Goal: Task Accomplishment & Management: Use online tool/utility

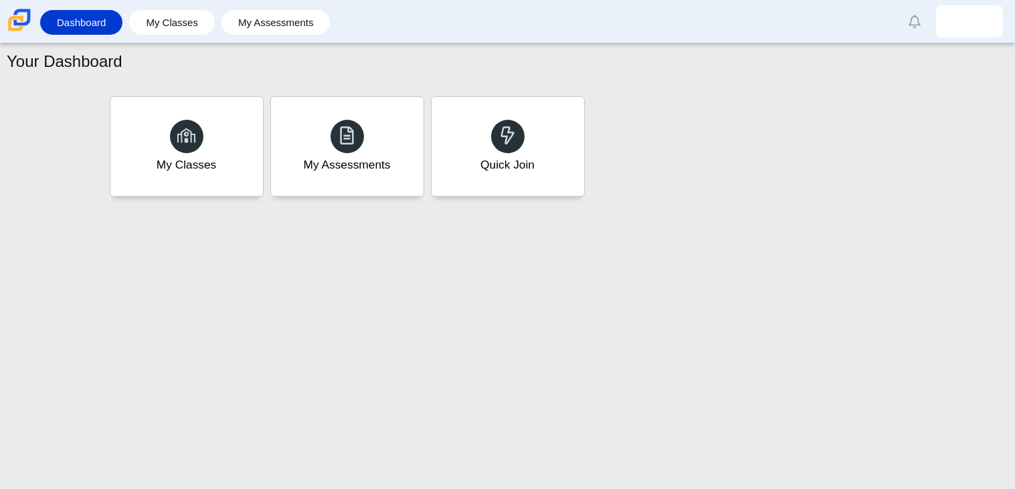
click at [526, 137] on div "Quick Join" at bounding box center [507, 146] width 153 height 99
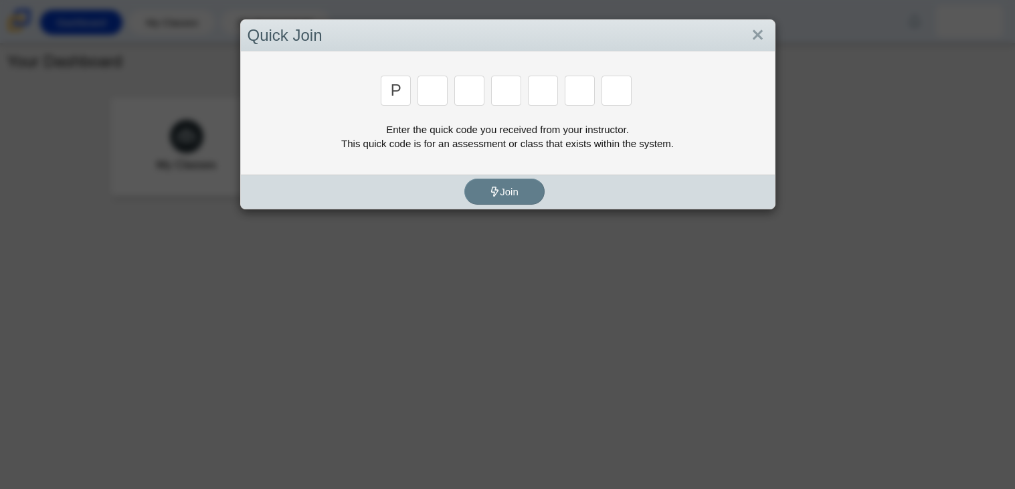
type input "p"
type input "2"
type input "p"
type input "b"
type input "t"
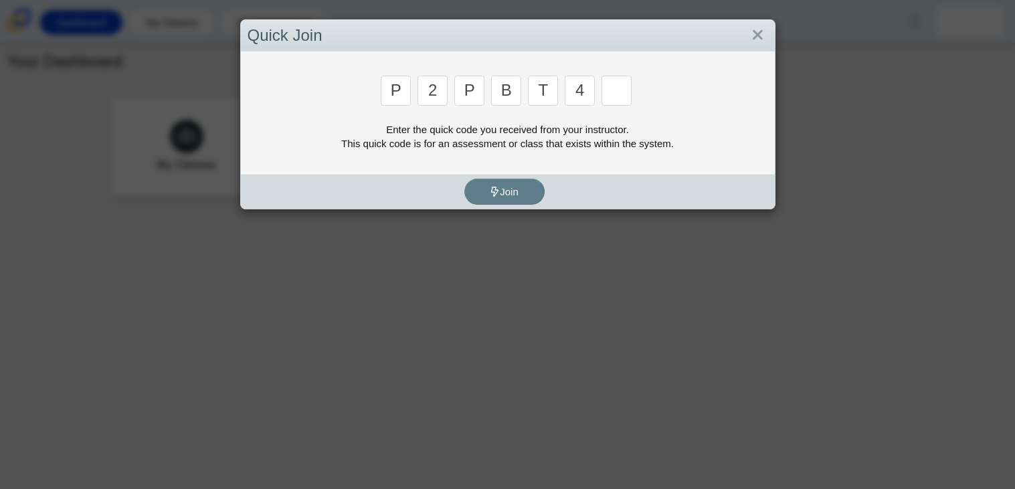
type input "4"
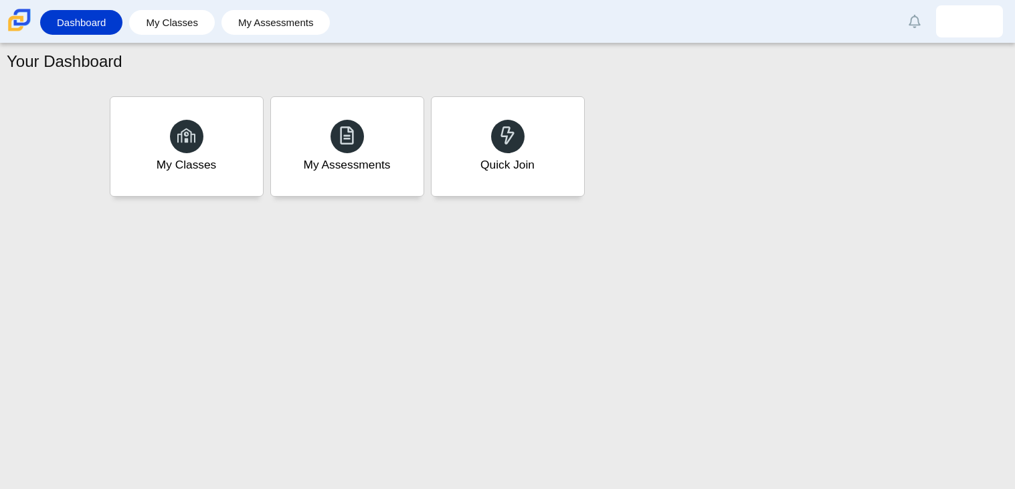
type input "9"
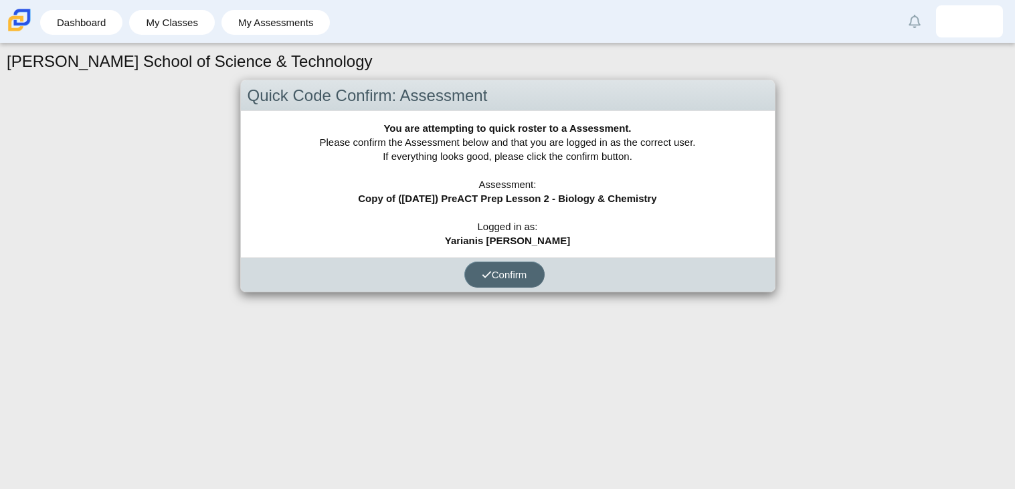
click at [523, 270] on span "Confirm" at bounding box center [504, 274] width 45 height 11
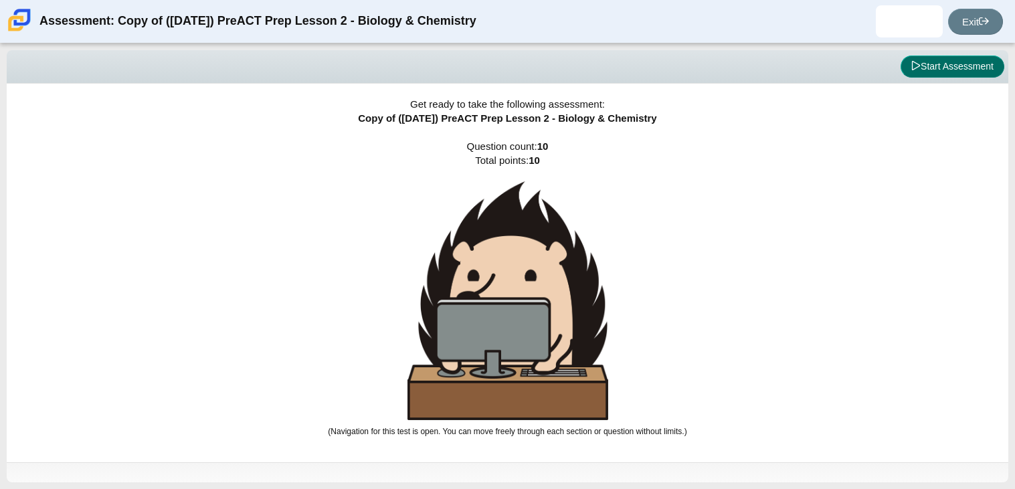
click at [936, 69] on button "Start Assessment" at bounding box center [952, 67] width 104 height 23
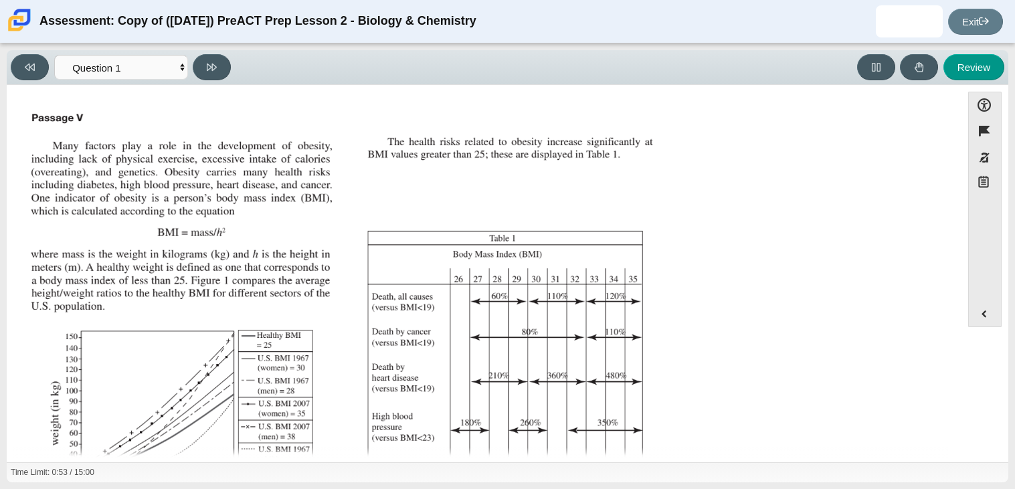
scroll to position [1, 0]
click at [973, 72] on button "Review" at bounding box center [973, 67] width 61 height 26
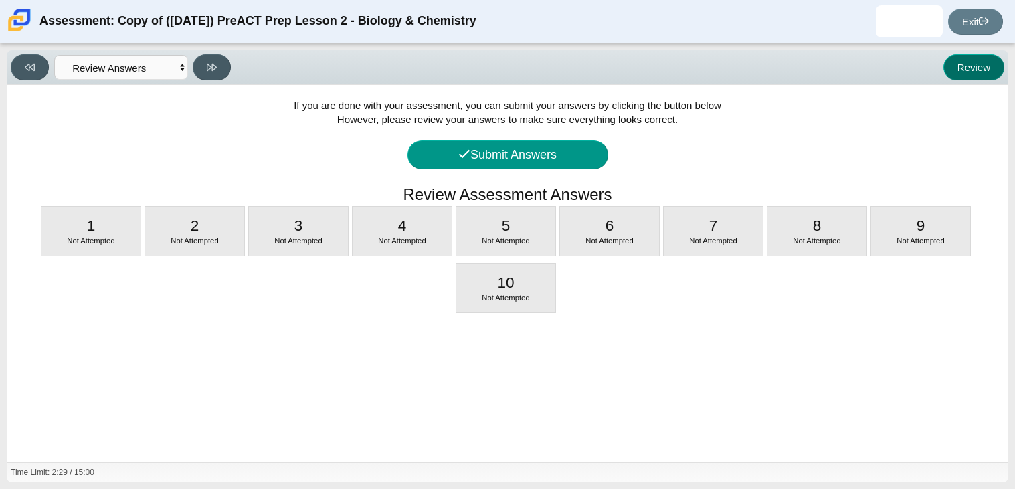
click at [974, 72] on button "Review" at bounding box center [973, 67] width 61 height 26
click at [122, 221] on div "1 Not Attempted" at bounding box center [90, 231] width 99 height 49
select select "88c27e0d-eae0-4ba9-ac20-9160ce6547ef"
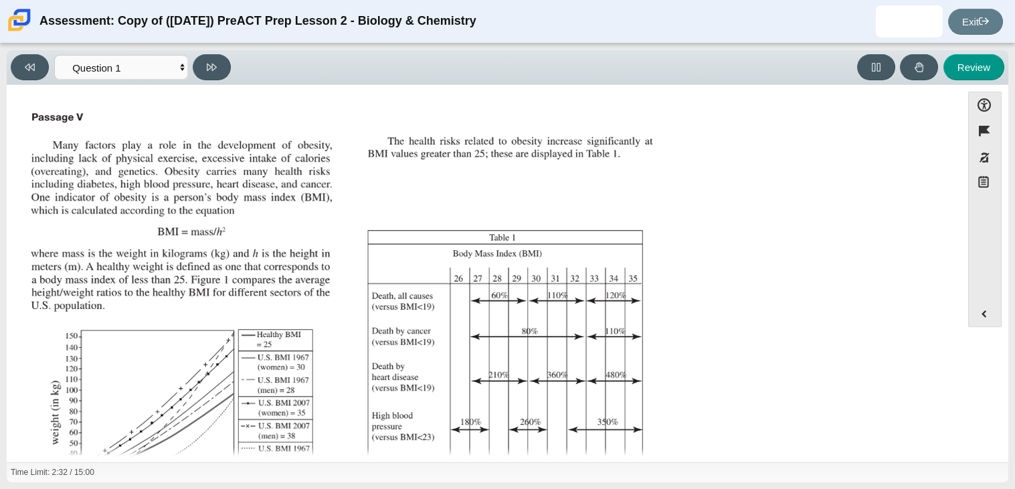
scroll to position [252, 0]
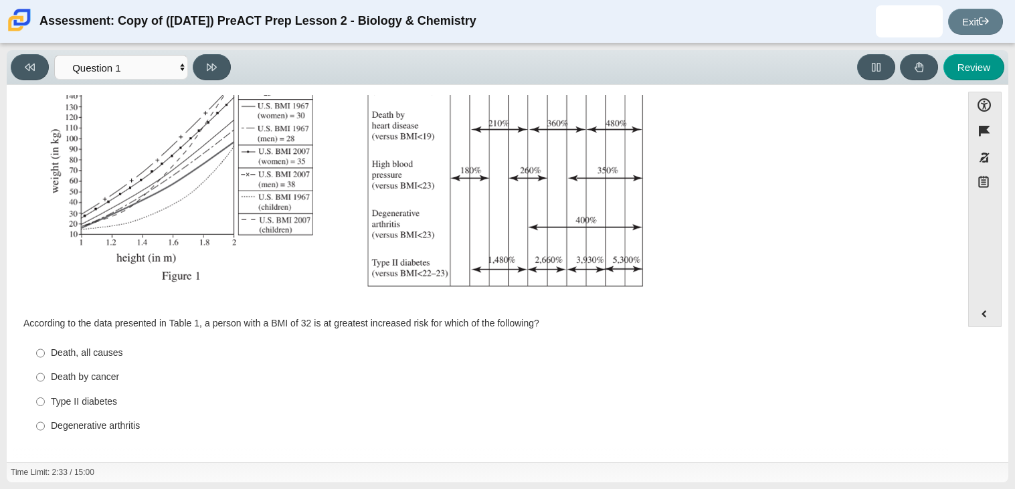
click at [52, 407] on div "Type II diabetes" at bounding box center [494, 401] width 887 height 13
click at [45, 407] on input "Type II diabetes Type II diabetes" at bounding box center [40, 401] width 9 height 24
radio input "true"
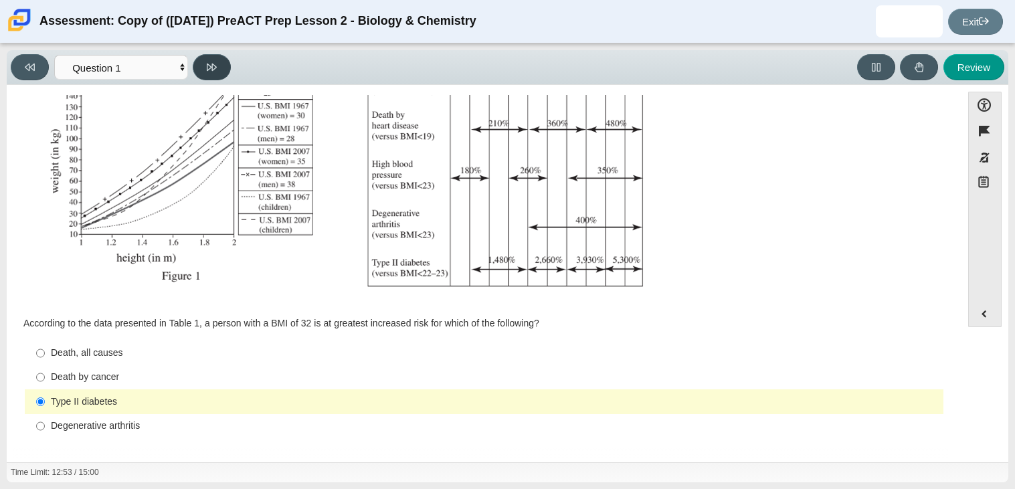
click at [213, 56] on button at bounding box center [212, 67] width 38 height 26
select select "f31ee183-ab53-48c9-9374-3a18949ab500"
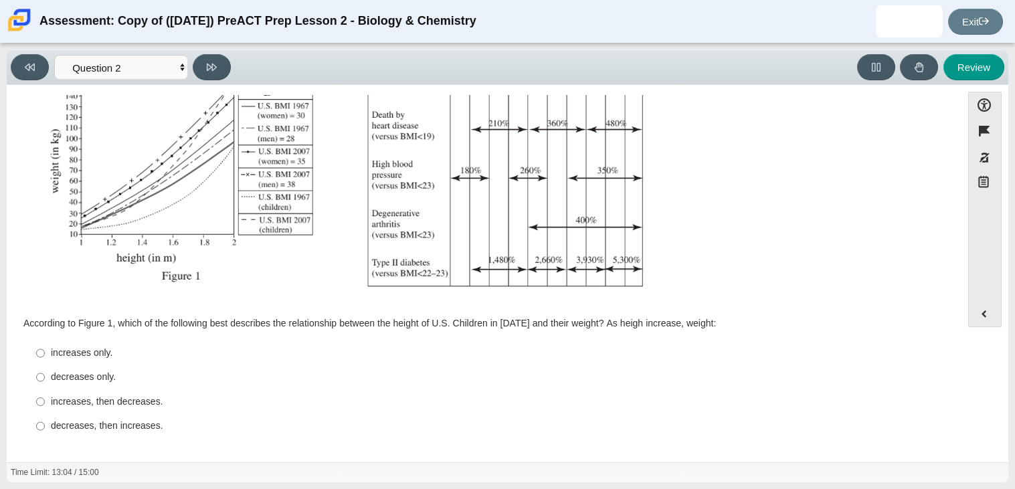
click at [56, 357] on div "increases only." at bounding box center [494, 352] width 887 height 13
click at [45, 357] on input "increases only. increases only." at bounding box center [40, 353] width 9 height 24
radio input "true"
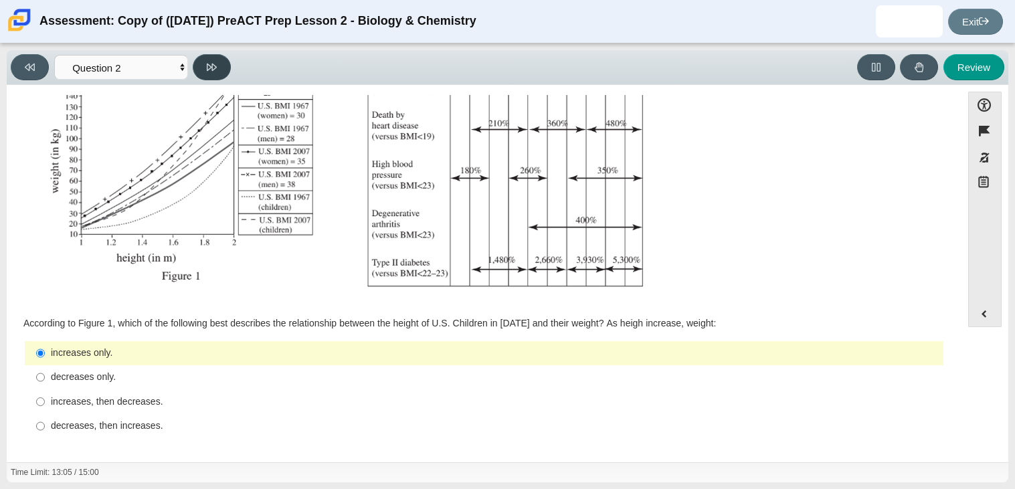
click at [211, 62] on icon at bounding box center [212, 67] width 10 height 10
select select "45e82964-709e-4180-9336-970e18221224"
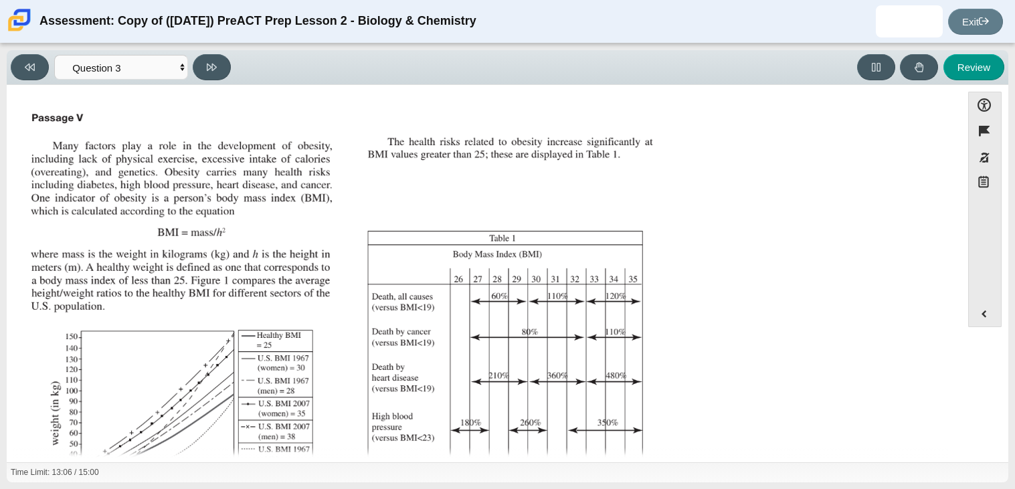
scroll to position [266, 0]
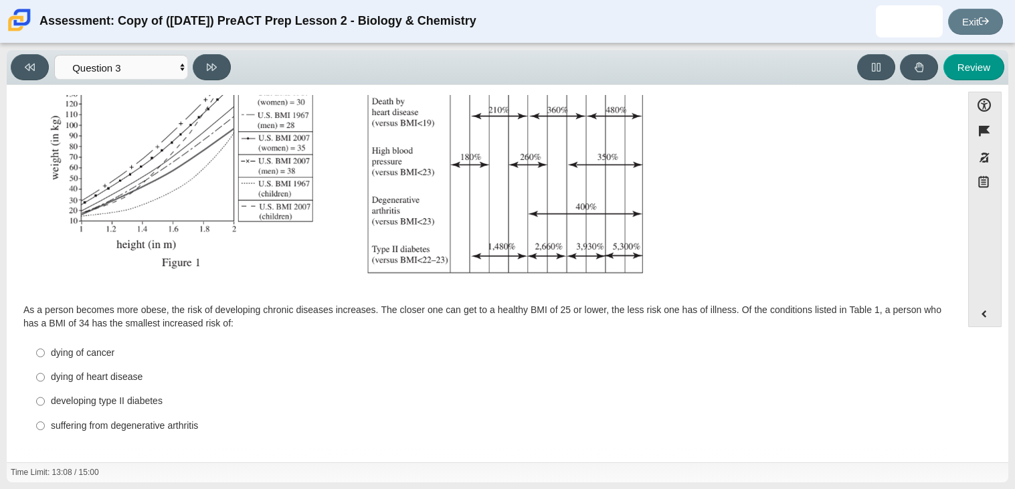
click at [100, 358] on div "dying of cancer" at bounding box center [494, 352] width 887 height 13
click at [45, 358] on input "dying of cancer dying of cancer" at bounding box center [40, 352] width 9 height 24
radio input "true"
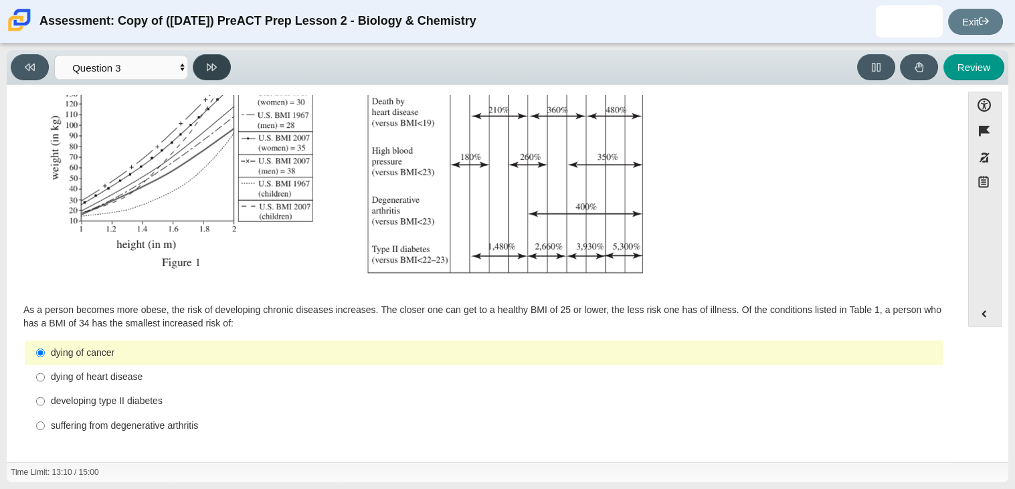
click at [209, 68] on icon at bounding box center [212, 67] width 10 height 7
select select "71dcacfe-cf8b-4cdc-be22-b82c8aec5da2"
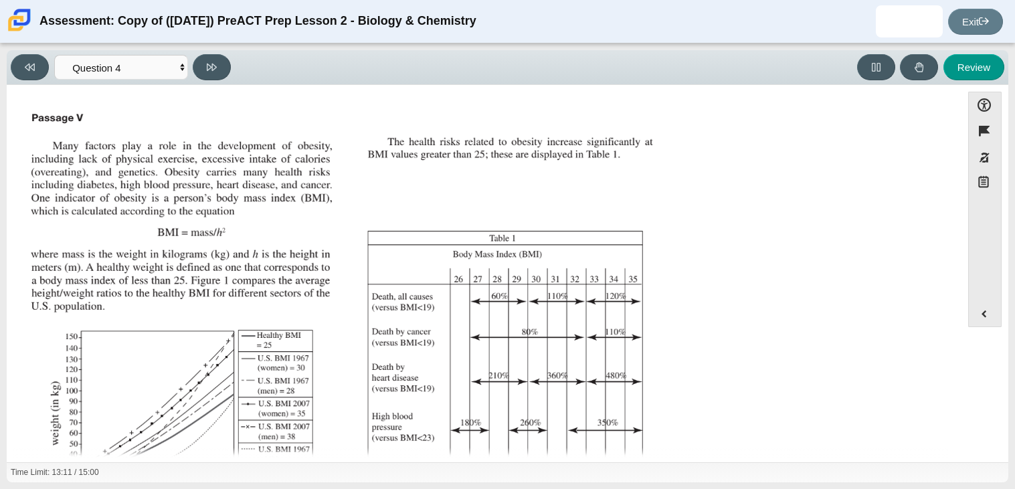
scroll to position [254, 0]
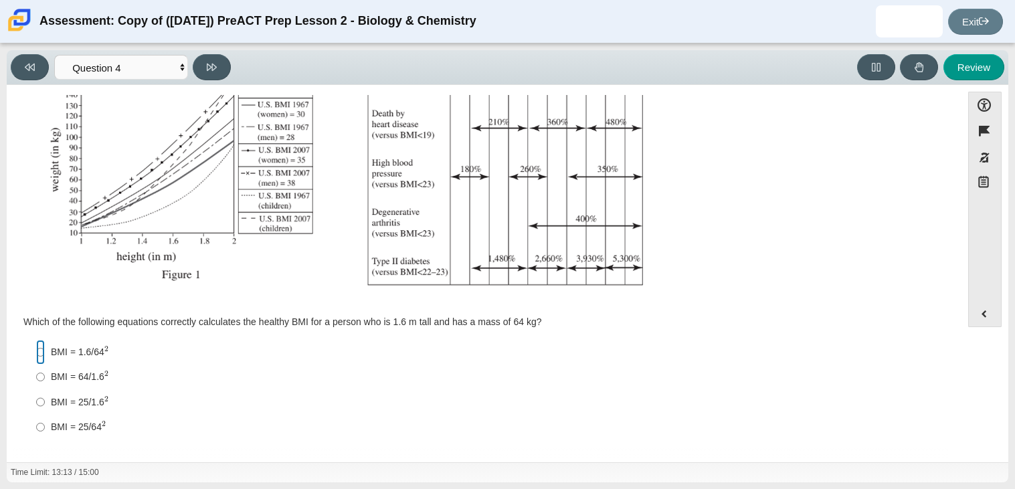
click at [40, 342] on input "BMI = 1.6/64 2 BMI = 1.6/642" at bounding box center [40, 352] width 9 height 25
radio input "true"
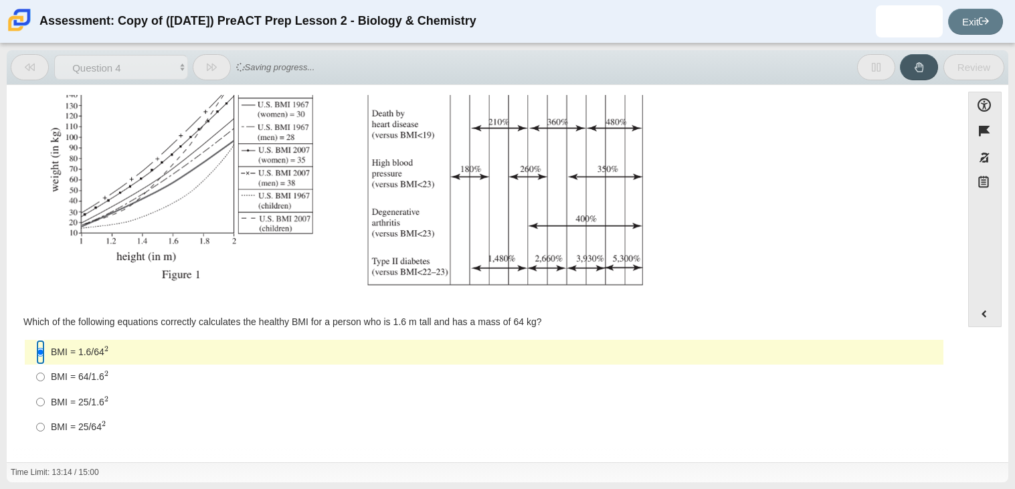
click at [40, 342] on input "BMI = 1.6/64 2 BMI = 1.6/642" at bounding box center [40, 352] width 9 height 25
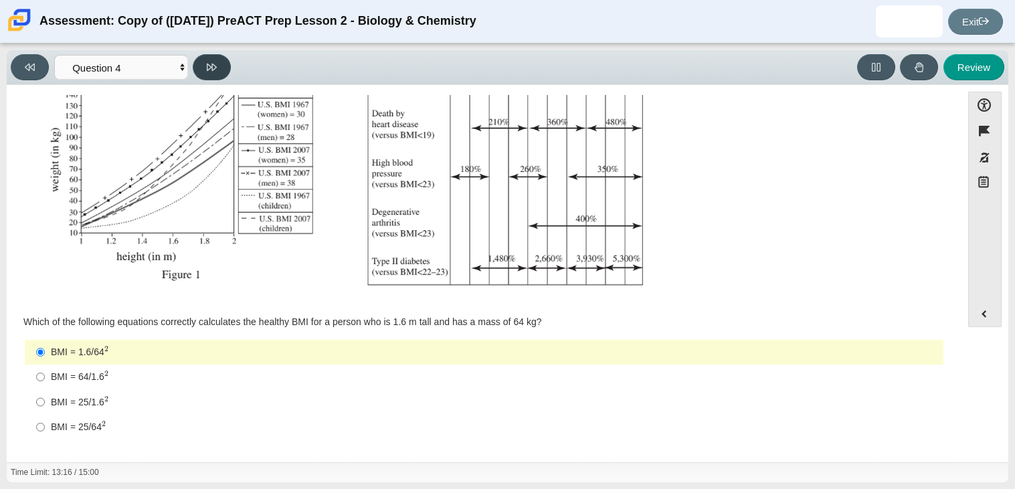
click at [219, 64] on button at bounding box center [212, 67] width 38 height 26
select select "c6558c8b-086a-4b4c-b582-9428309971ba"
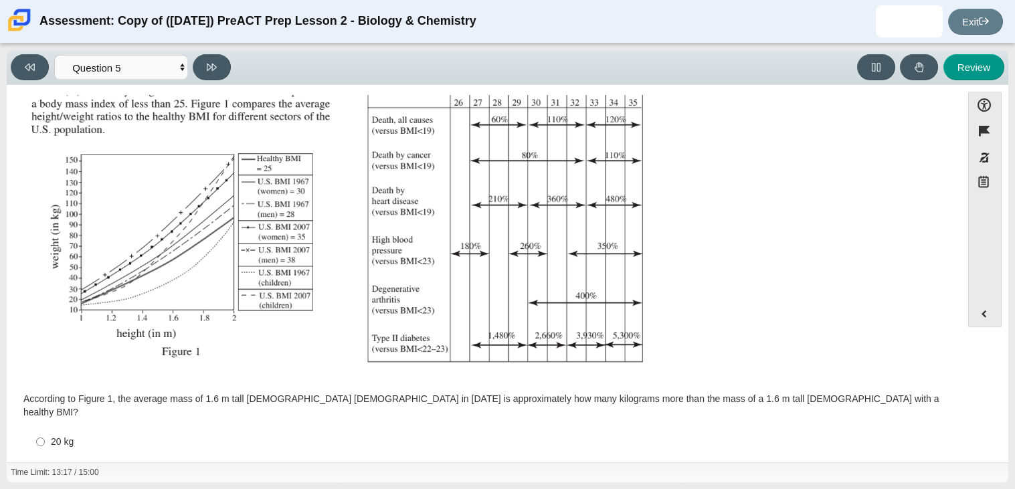
scroll to position [252, 0]
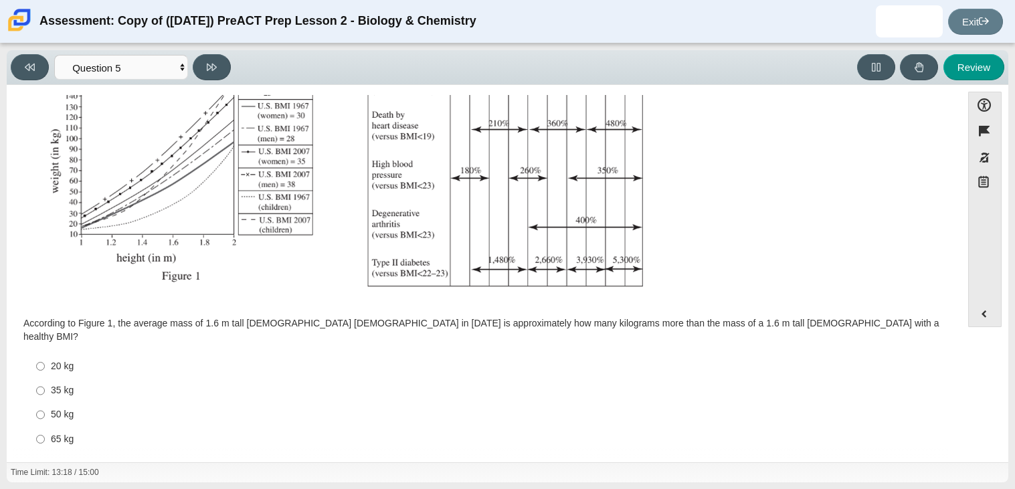
click at [66, 433] on div "65 kg" at bounding box center [494, 439] width 887 height 13
click at [45, 427] on input "65 kg 65 kg" at bounding box center [40, 439] width 9 height 24
radio input "true"
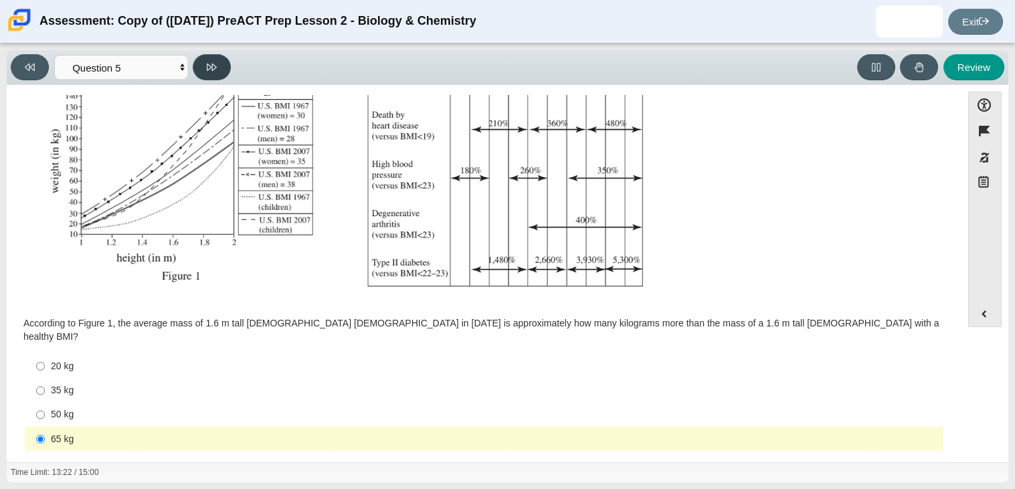
click at [207, 66] on icon at bounding box center [212, 67] width 10 height 10
select select "74d98ab6-2529-481e-9250-4e9263ec31cd"
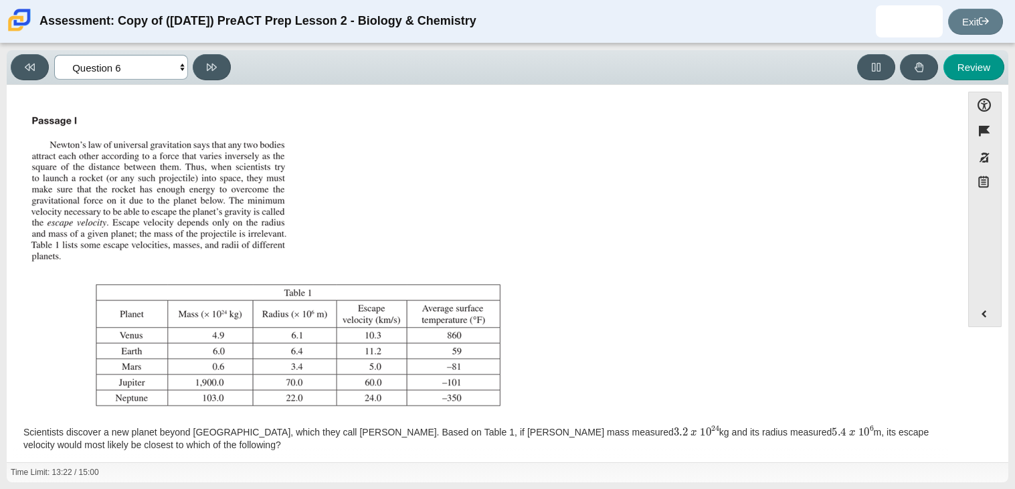
click at [159, 70] on select "Questions Question 1 Question 2 Question 3 Question 4 Question 5 Question 6 Que…" at bounding box center [121, 67] width 134 height 25
click at [326, 100] on div "Feature Question Scientists discover a new planet beyond Neptune, which they ca…" at bounding box center [483, 337] width 941 height 484
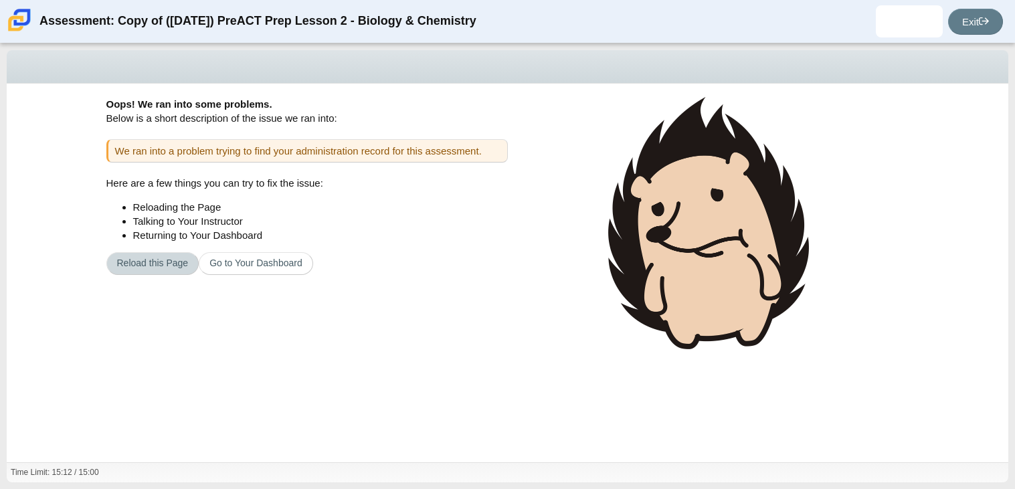
click at [142, 258] on button "Reload this Page" at bounding box center [152, 263] width 93 height 23
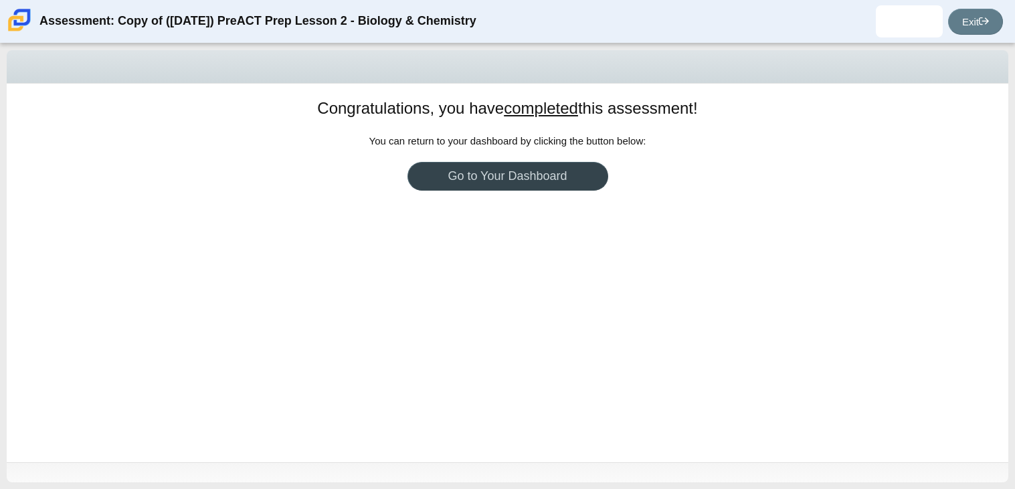
click at [451, 179] on link "Go to Your Dashboard" at bounding box center [507, 176] width 201 height 29
